Goal: Information Seeking & Learning: Learn about a topic

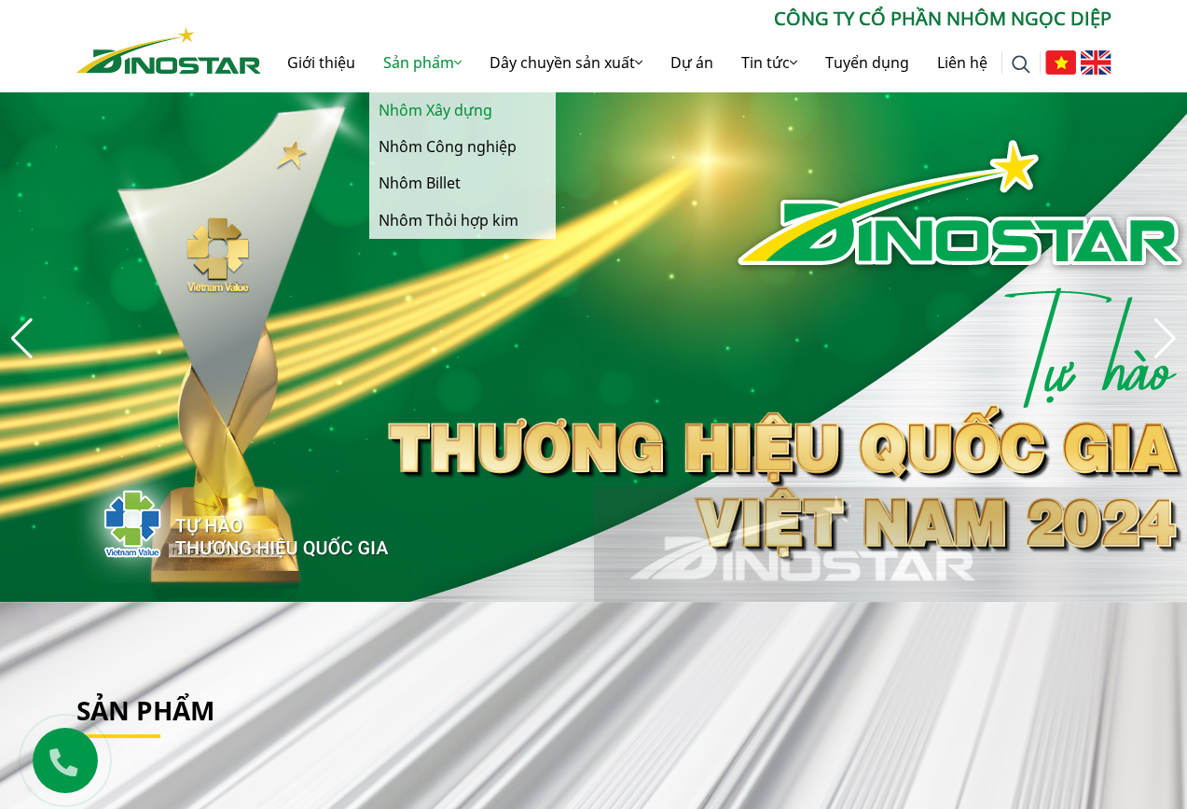
click at [412, 118] on link "Nhôm Xây dựng" at bounding box center [462, 110] width 187 height 36
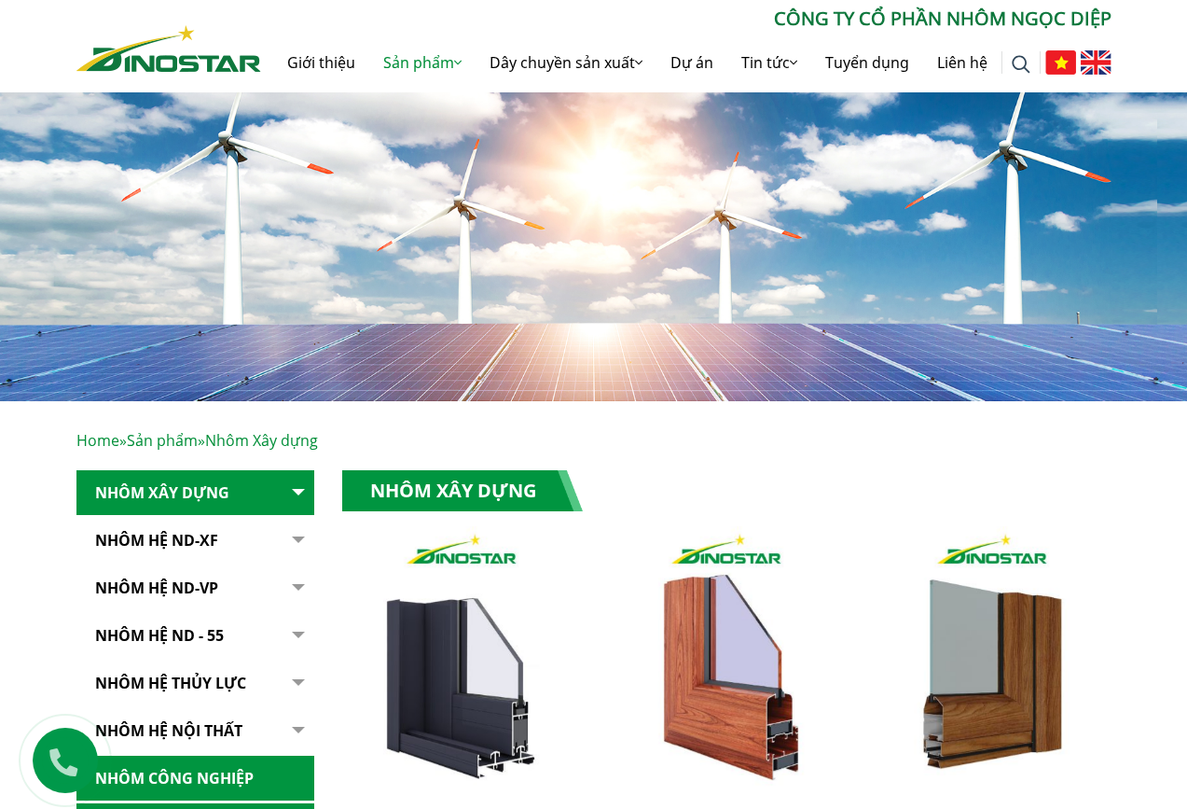
click at [1017, 59] on img at bounding box center [1021, 64] width 19 height 19
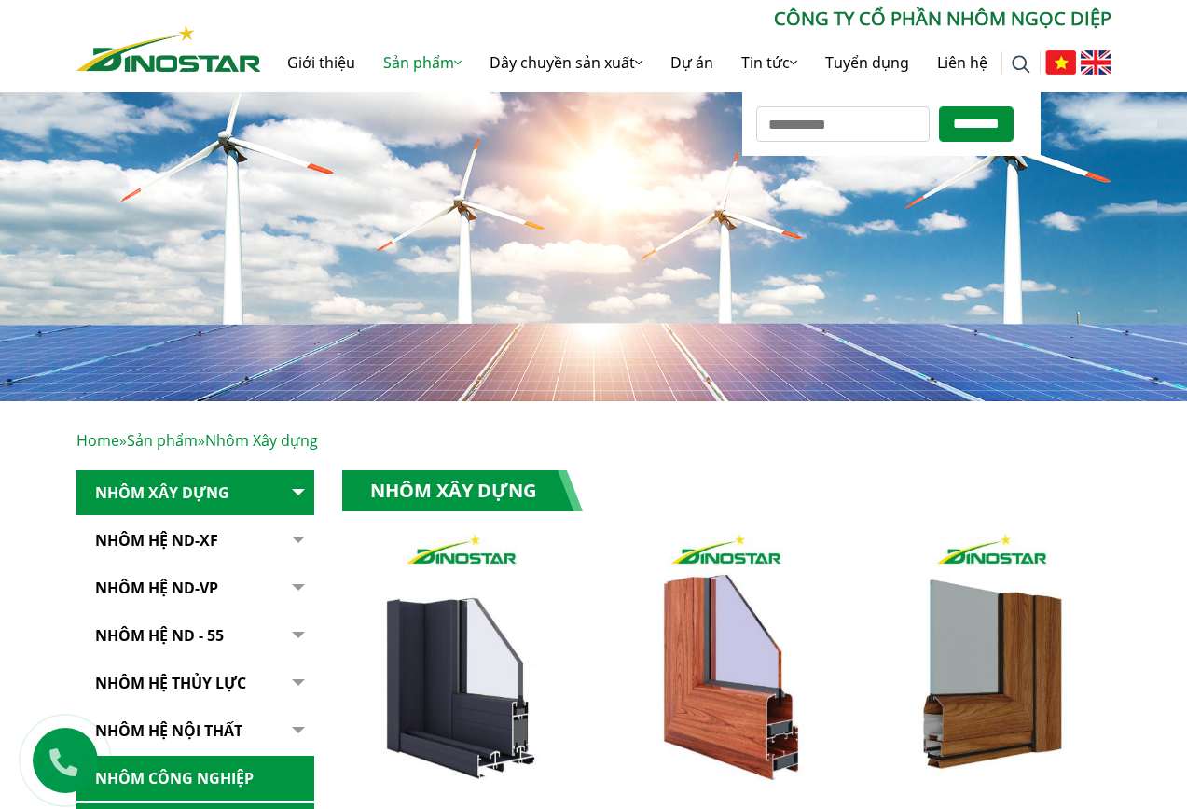
click at [845, 127] on input "Tìm kiếm cho:" at bounding box center [842, 123] width 173 height 35
type input "*********"
click at [989, 124] on input "********" at bounding box center [976, 123] width 75 height 35
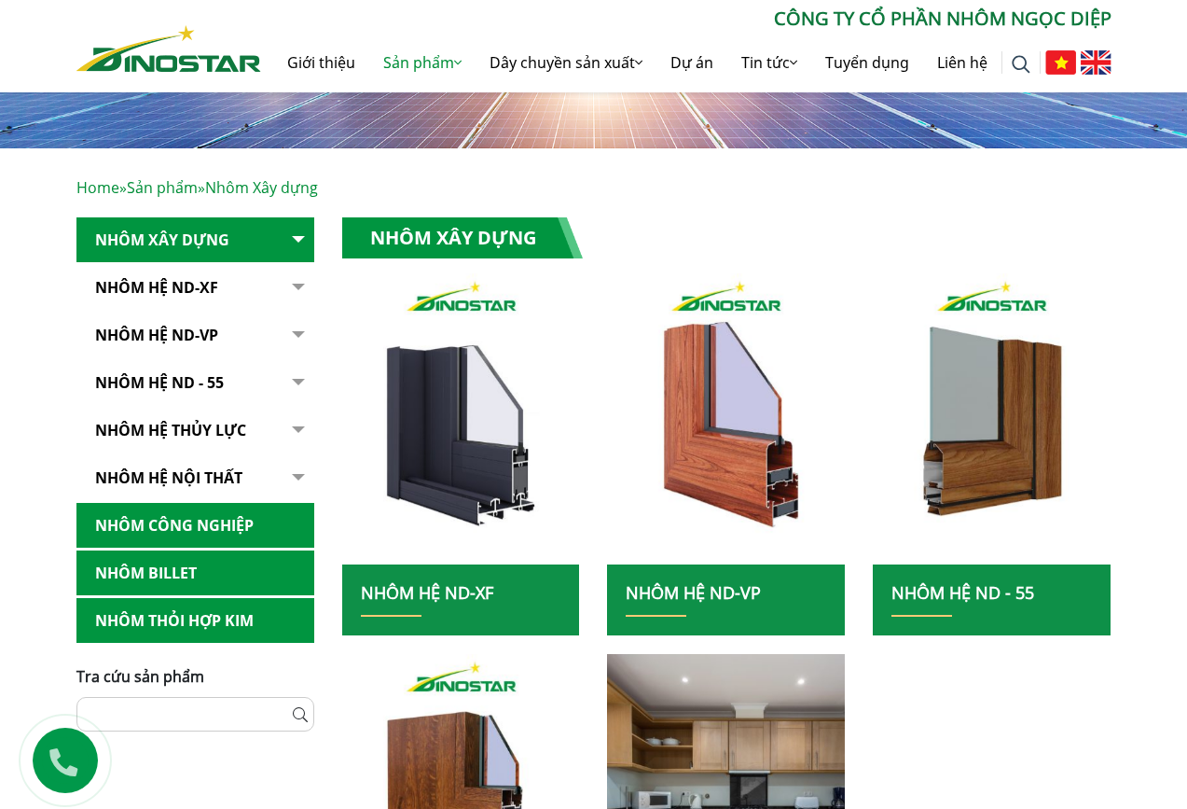
scroll to position [280, 0]
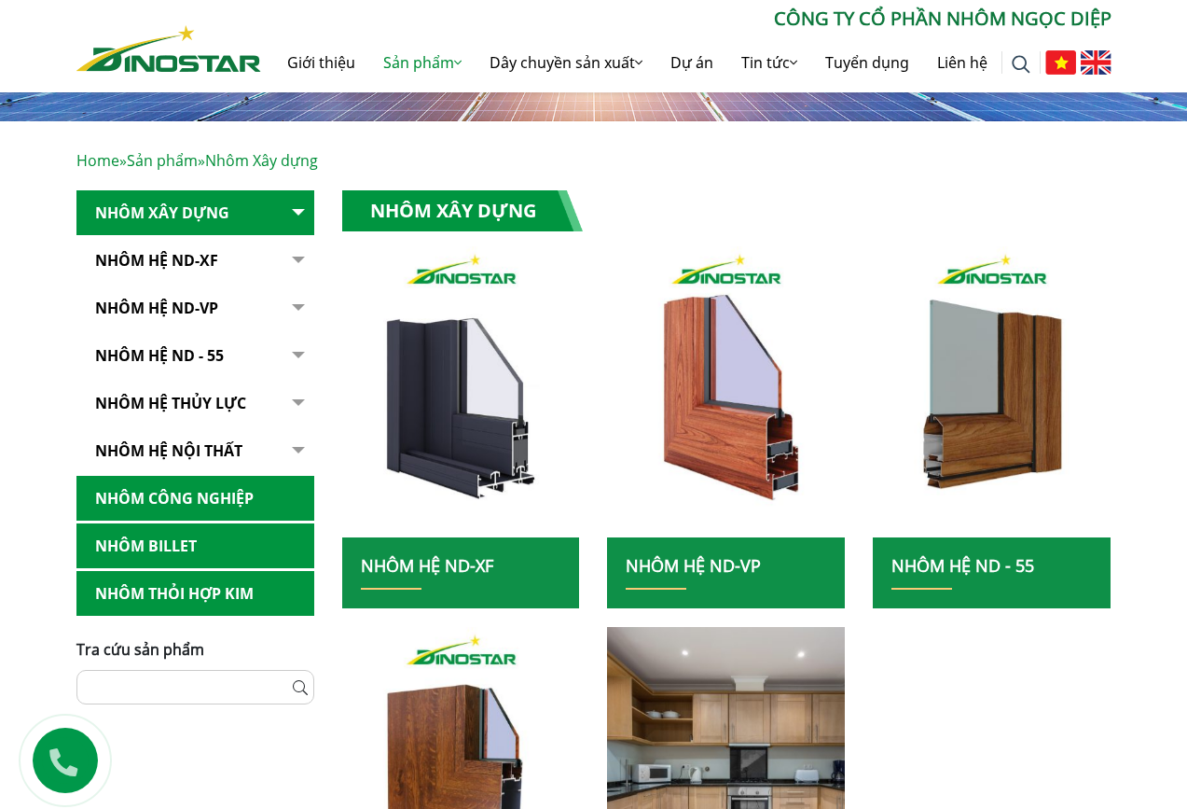
click at [301, 258] on button "button" at bounding box center [295, 261] width 37 height 46
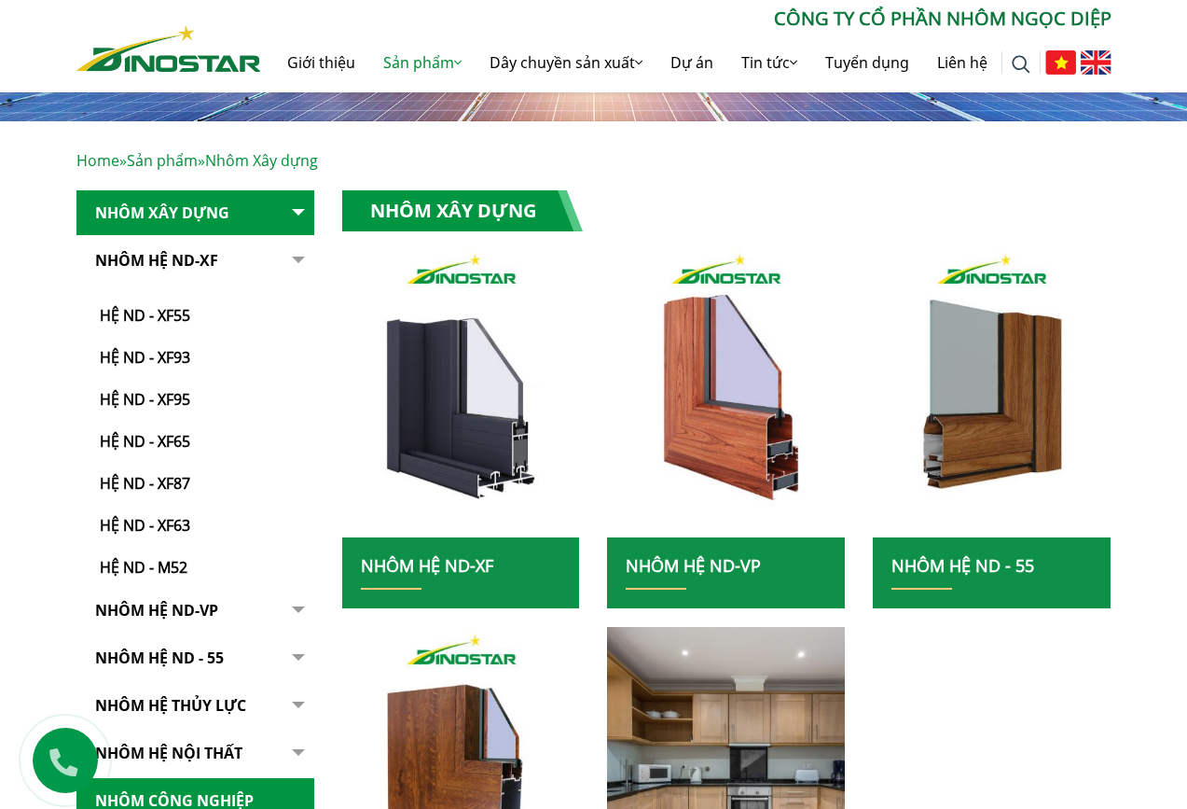
click at [298, 609] on button "button" at bounding box center [295, 611] width 37 height 46
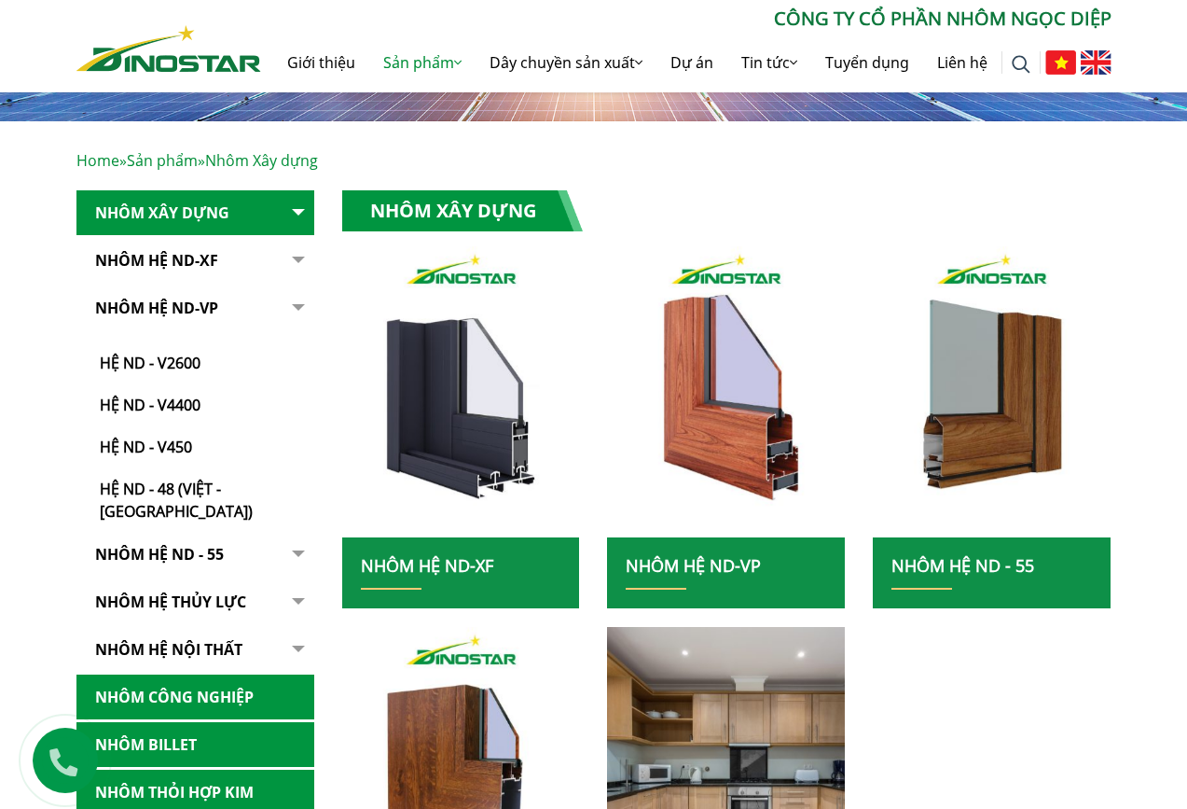
click at [298, 532] on button "button" at bounding box center [295, 555] width 37 height 46
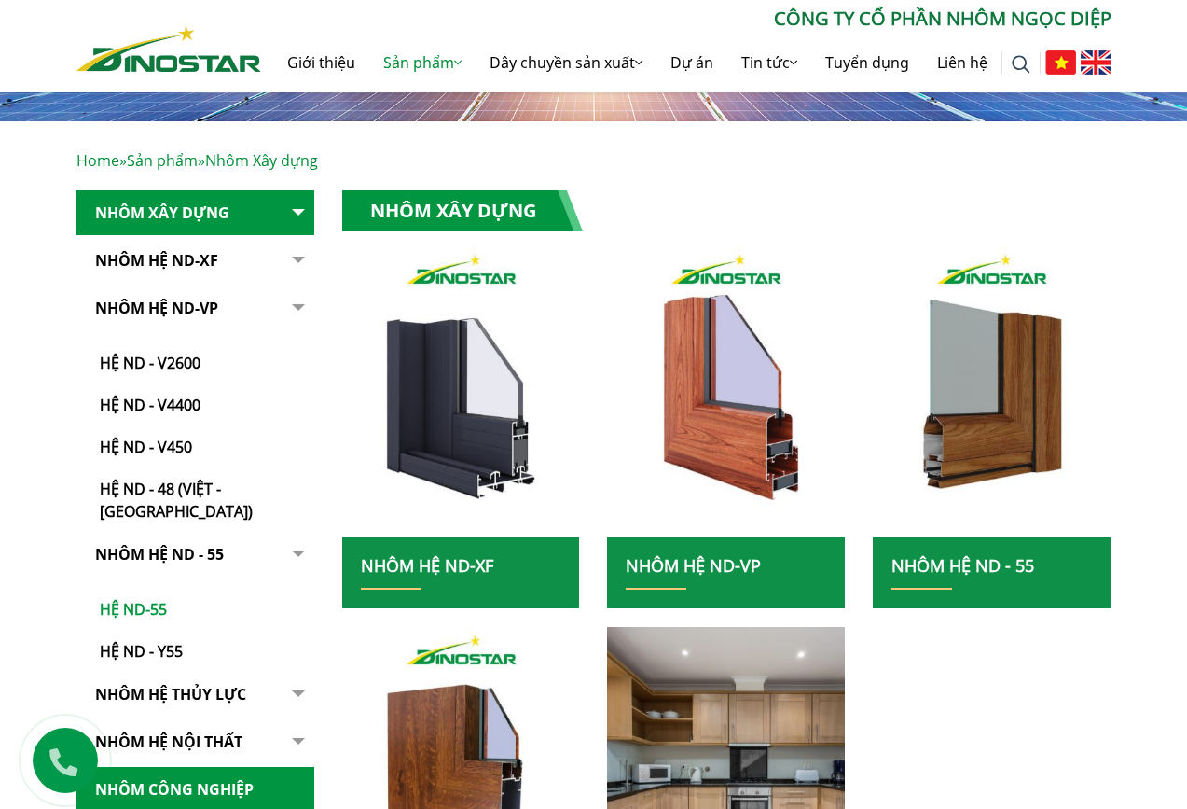
click at [136, 583] on link "Hệ ND-55" at bounding box center [200, 600] width 229 height 42
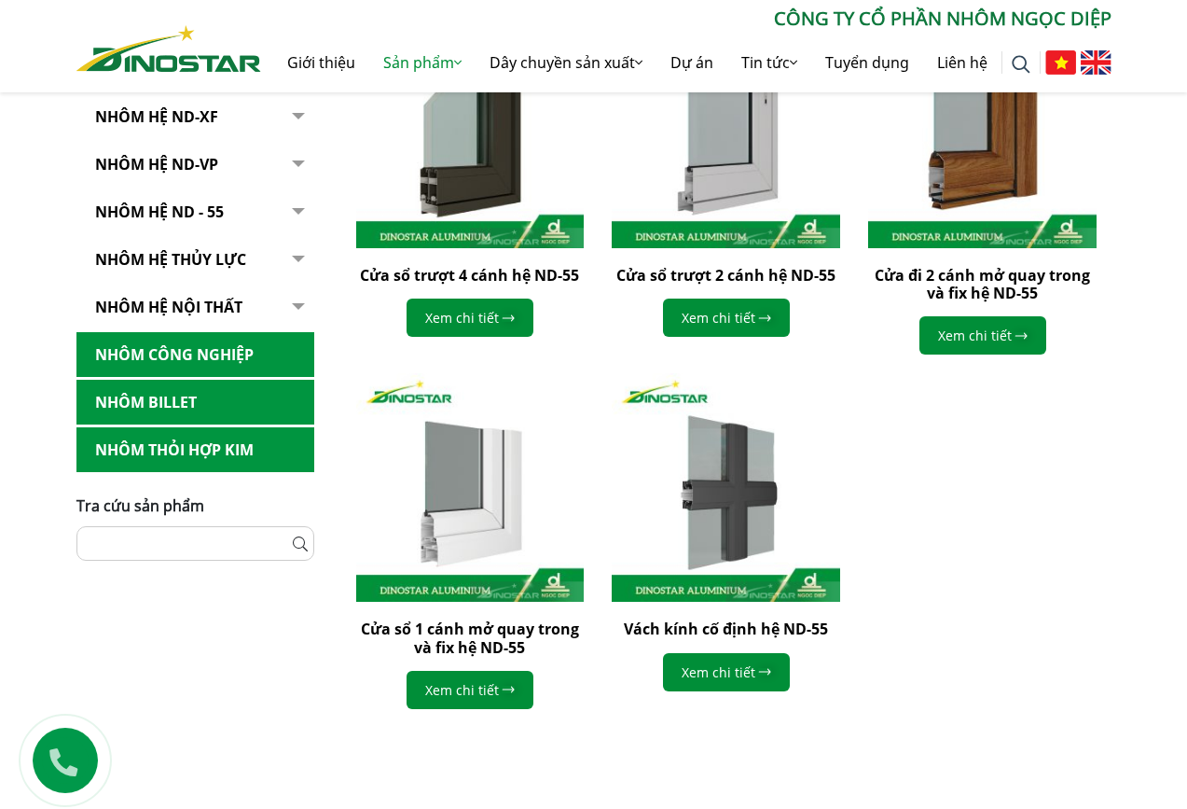
scroll to position [653, 0]
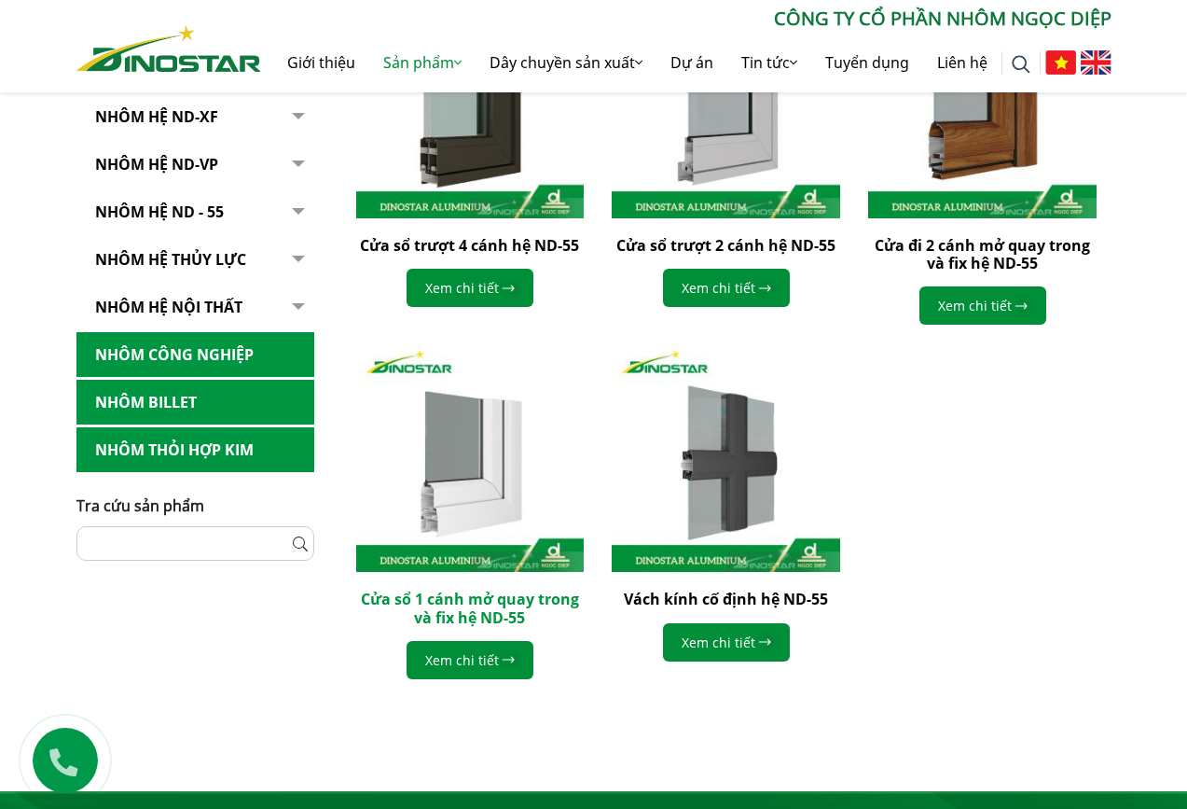
click at [452, 600] on link "Cửa sổ 1 cánh mở quay trong và fix hệ ND-55" at bounding box center [470, 608] width 218 height 38
click at [448, 605] on link "Cửa sổ 1 cánh mở quay trong và fix hệ ND-55" at bounding box center [470, 608] width 218 height 38
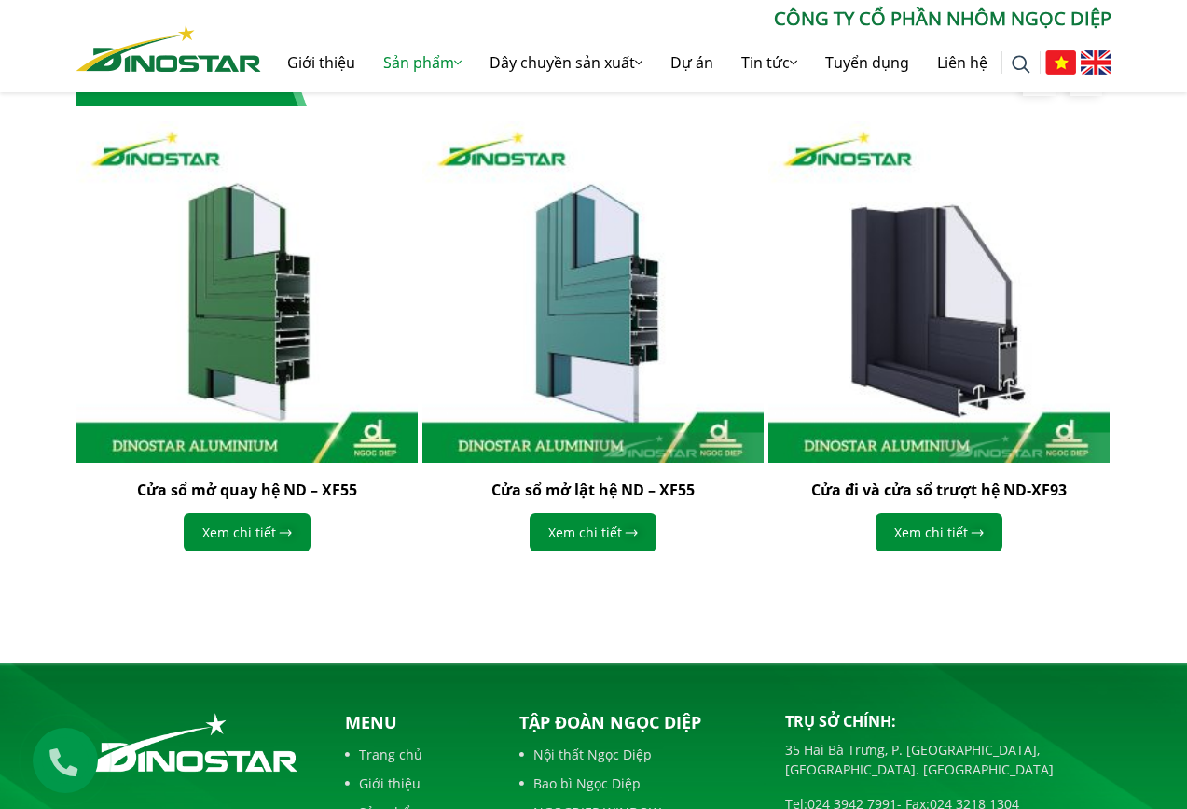
scroll to position [1218, 0]
